Goal: Book appointment/travel/reservation

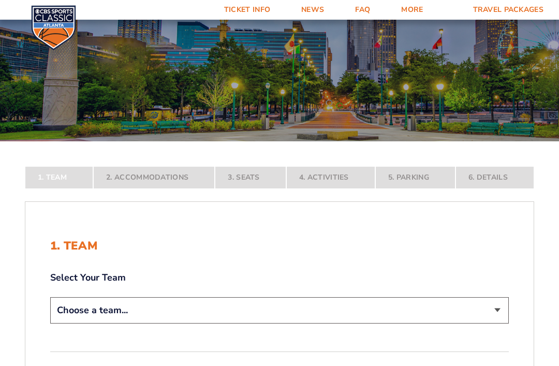
scroll to position [93, 0]
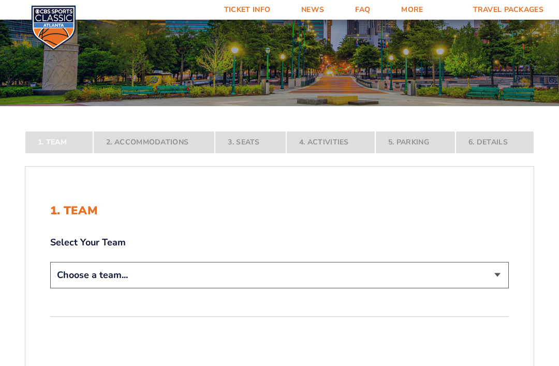
click at [500, 288] on select "Choose a team... [US_STATE] Wildcats [US_STATE] State Buckeyes [US_STATE] Tar H…" at bounding box center [279, 275] width 459 height 26
select select "20108"
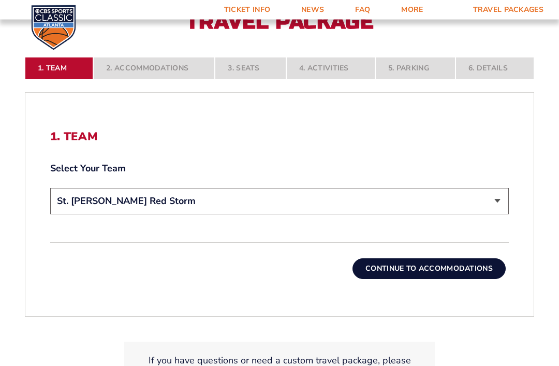
scroll to position [242, 0]
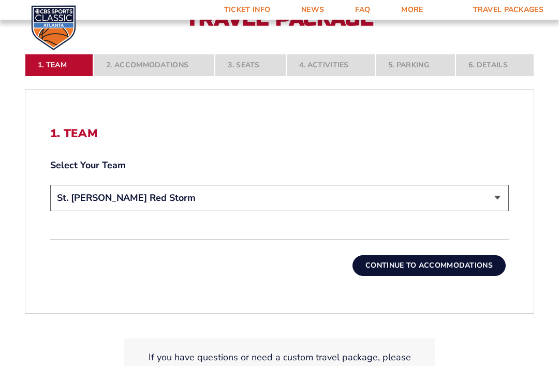
click at [441, 276] on button "Continue To Accommodations" at bounding box center [428, 265] width 153 height 21
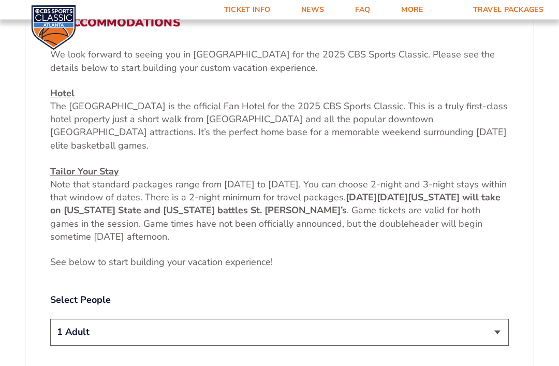
scroll to position [373, 0]
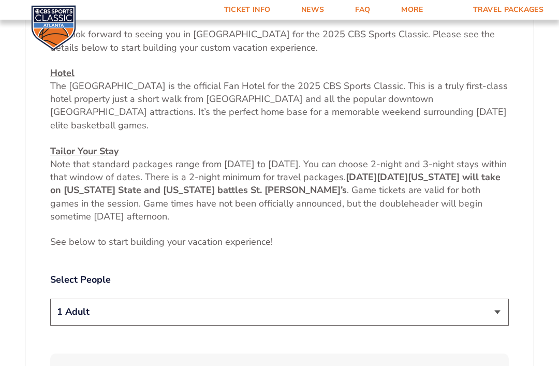
click at [499, 314] on select "1 Adult 2 Adults 3 Adults 4 Adults 2 Adults + 1 Child 2 Adults + 2 Children 2 A…" at bounding box center [279, 312] width 459 height 26
select select "2 Adults + 1 Child"
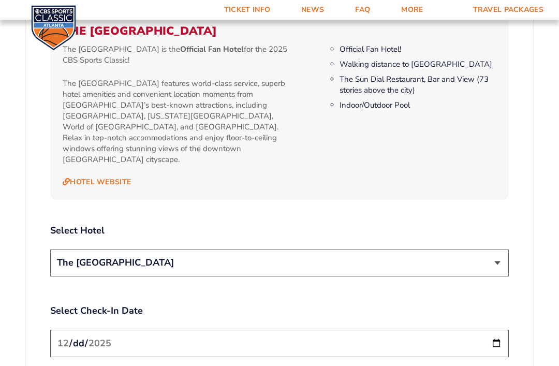
scroll to position [1116, 0]
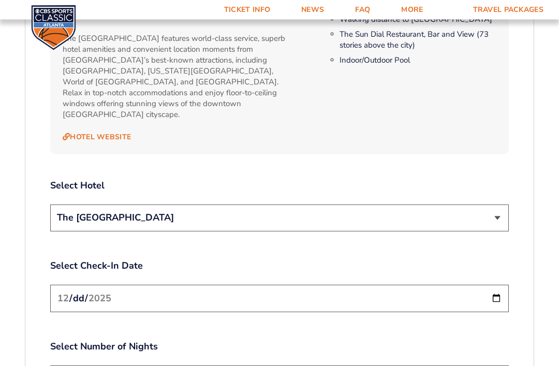
click at [357, 291] on input "[DATE]" at bounding box center [279, 298] width 459 height 27
type input "[DATE]"
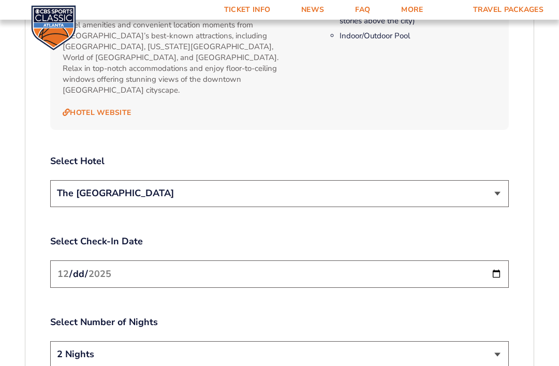
scroll to position [1172, 0]
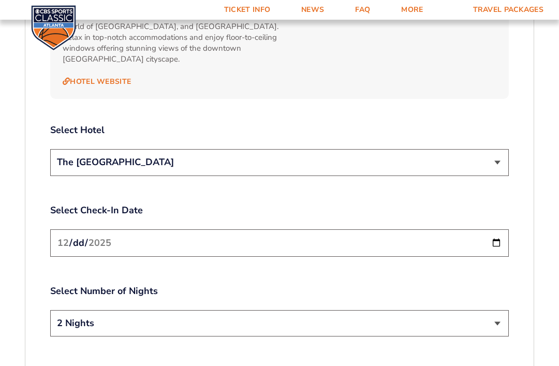
click at [503, 313] on select "2 Nights 3 Nights" at bounding box center [279, 323] width 459 height 26
select select "3 Nights"
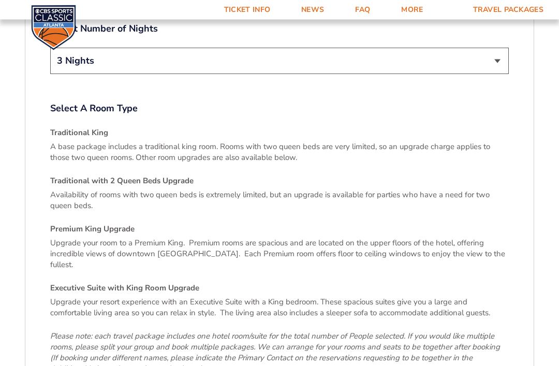
scroll to position [1435, 0]
click at [214, 237] on p "Upgrade your room to a Premium King. Premium rooms are spacious and are located…" at bounding box center [279, 253] width 459 height 33
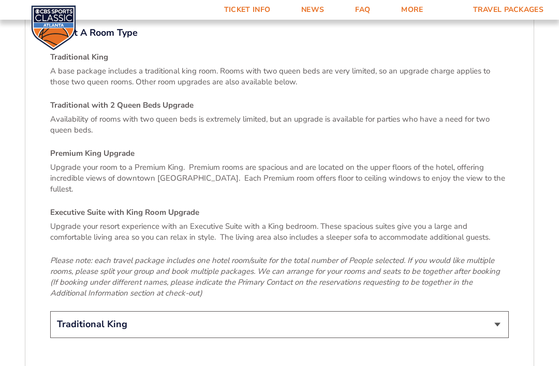
scroll to position [1525, 0]
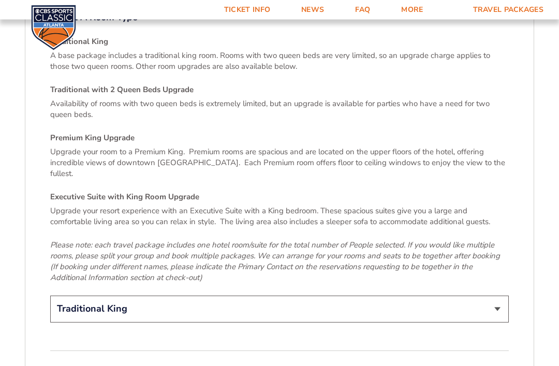
click at [498, 296] on select "Traditional King Traditional with 2 Queen Beds Upgrade (+$45 per night) Premium…" at bounding box center [279, 309] width 459 height 26
select select "Premium King Upgrade"
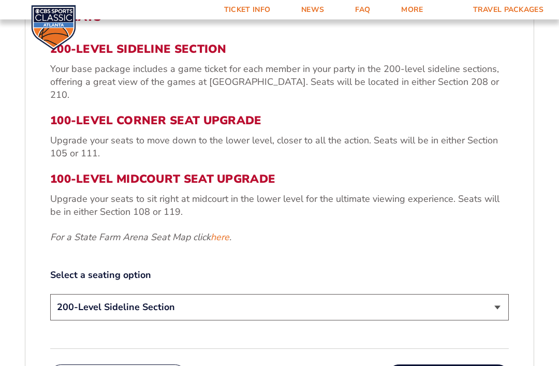
scroll to position [367, 0]
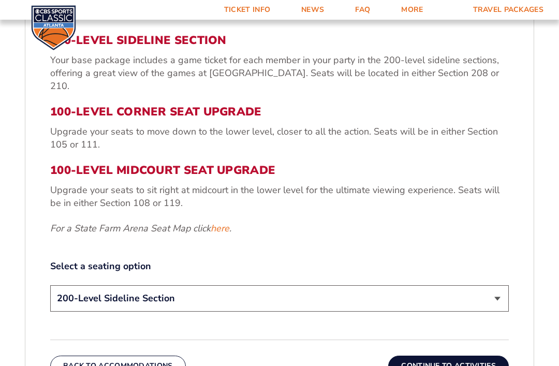
click at [500, 301] on select "200-Level Sideline Section 100-Level Corner Seat Upgrade (+$120 per person) 100…" at bounding box center [279, 298] width 459 height 26
select select "100-Level Midcourt Seat Upgrade"
click at [454, 362] on button "Continue To Activities" at bounding box center [448, 366] width 121 height 21
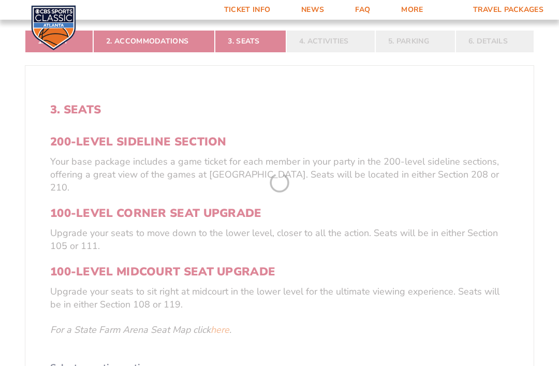
click at [457, 365] on form "[US_STATE] [US_STATE] Travel Package [US_STATE][GEOGRAPHIC_DATA] [US_STATE] Sta…" at bounding box center [279, 248] width 559 height 1028
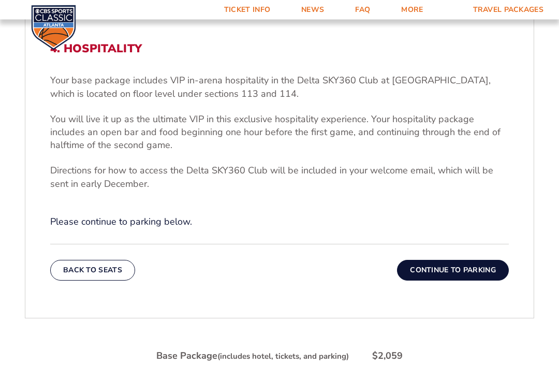
scroll to position [328, 0]
click at [455, 280] on button "Continue To Parking" at bounding box center [453, 269] width 112 height 21
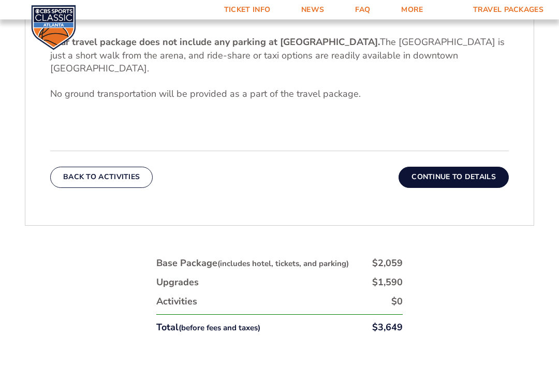
scroll to position [389, 0]
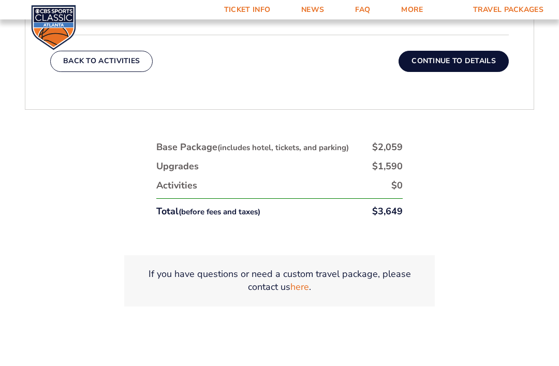
click at [456, 62] on button "Continue To Details" at bounding box center [453, 61] width 110 height 21
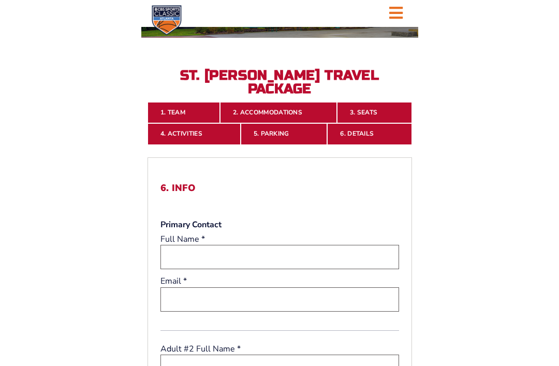
scroll to position [201, 0]
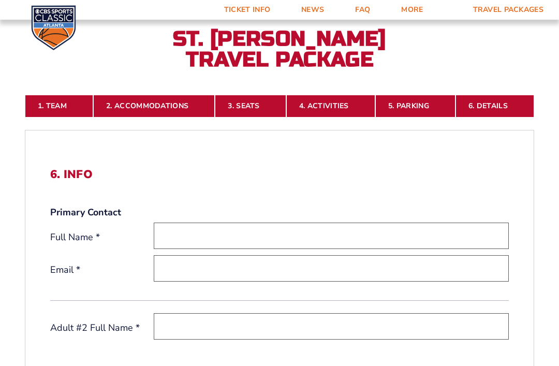
click at [244, 13] on link "Ticket Info" at bounding box center [247, 10] width 77 height 20
